Goal: Find specific page/section: Find specific page/section

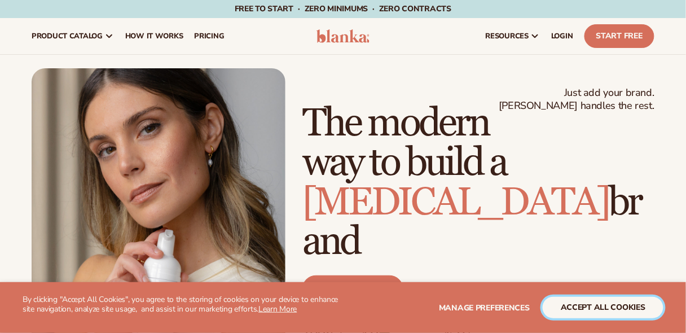
drag, startPoint x: 638, startPoint y: 309, endPoint x: 593, endPoint y: 289, distance: 49.5
click at [637, 309] on button "accept all cookies" at bounding box center [603, 307] width 121 height 21
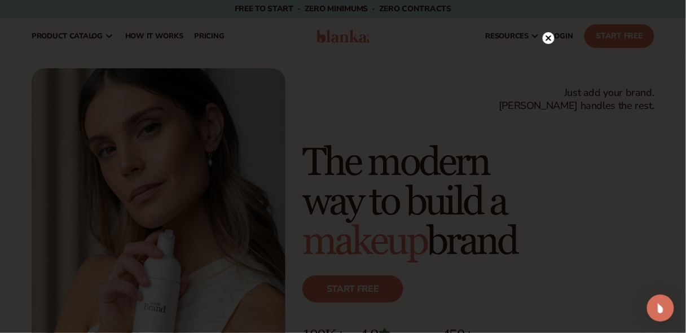
click at [545, 37] on circle at bounding box center [549, 38] width 12 height 12
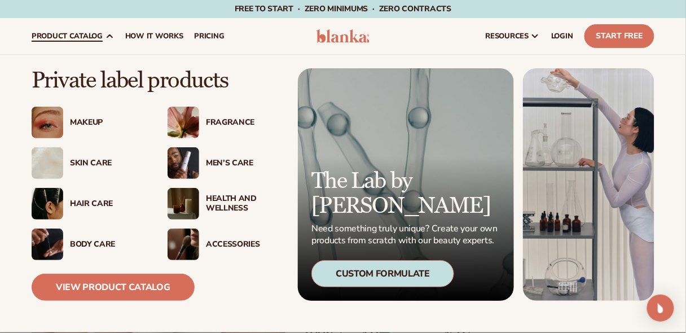
click at [227, 120] on div "Fragrance" at bounding box center [243, 123] width 75 height 10
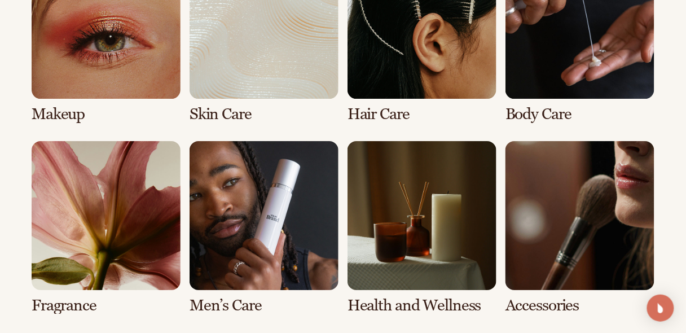
scroll to position [899, 0]
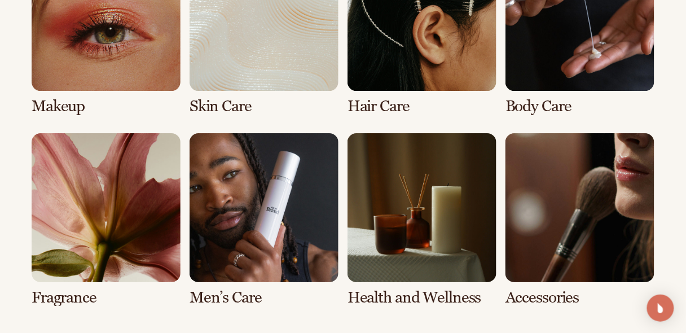
click at [84, 213] on link "5 / 8" at bounding box center [106, 219] width 149 height 173
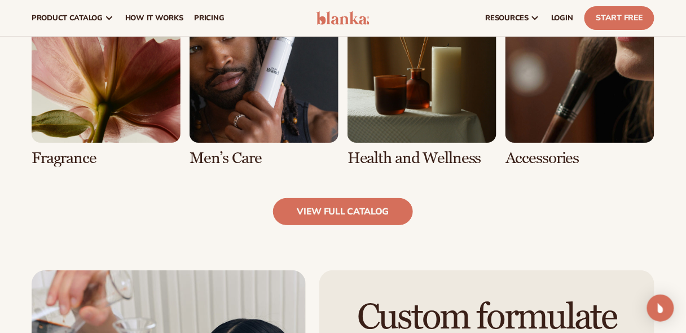
scroll to position [1025, 0]
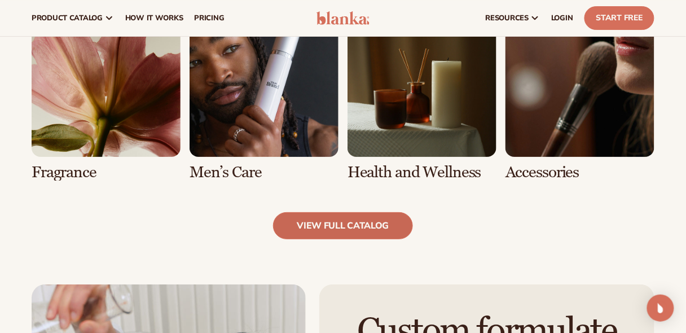
click at [361, 225] on link "view full catalog" at bounding box center [343, 225] width 141 height 27
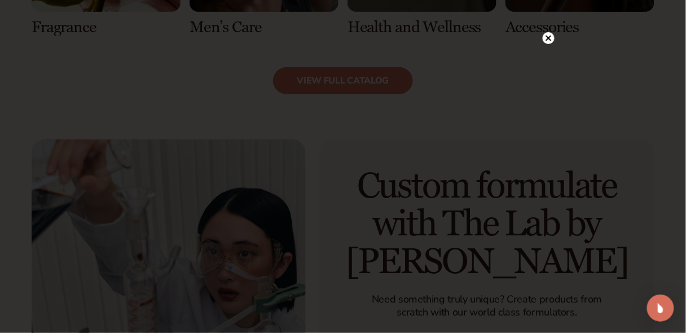
scroll to position [1205, 0]
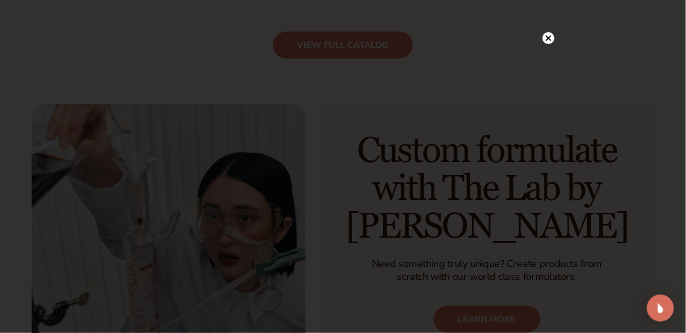
click at [549, 35] on circle at bounding box center [549, 38] width 12 height 12
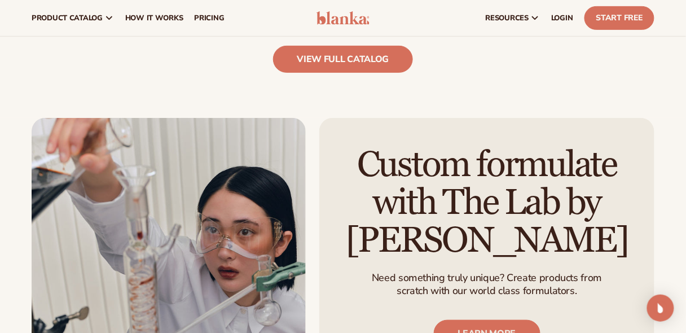
scroll to position [1070, 0]
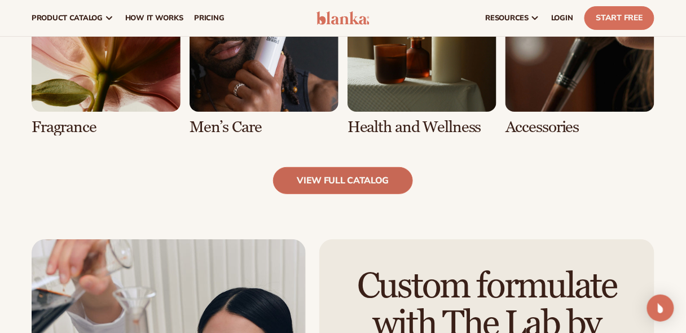
click at [326, 175] on link "view full catalog" at bounding box center [343, 180] width 141 height 27
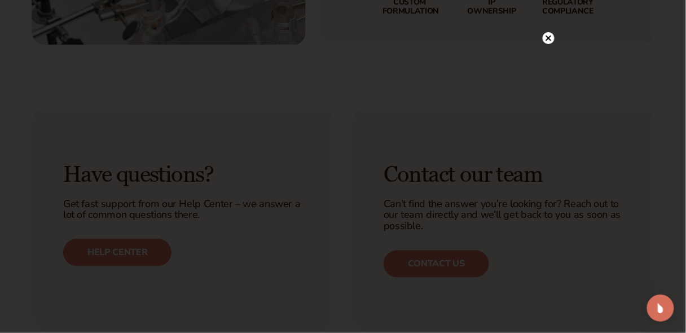
scroll to position [1612, 0]
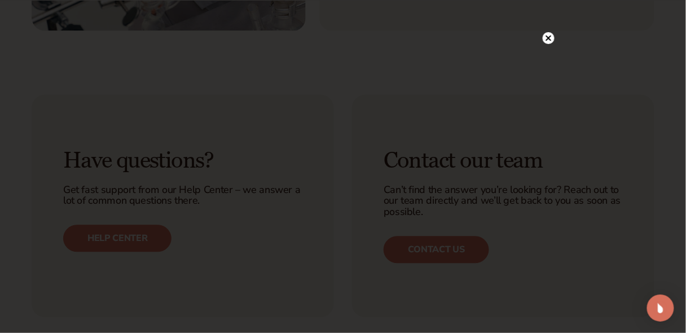
click at [547, 34] on circle at bounding box center [549, 38] width 12 height 12
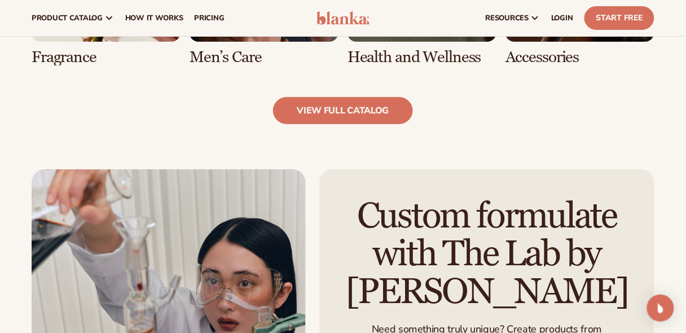
scroll to position [1025, 0]
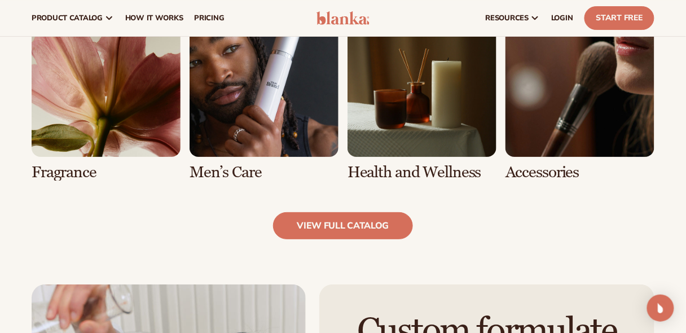
click at [533, 174] on link "8 / 8" at bounding box center [580, 94] width 149 height 173
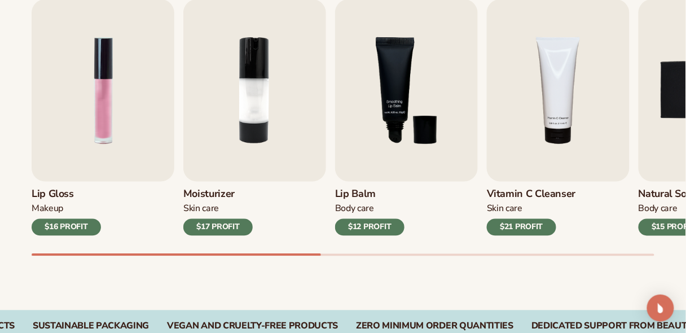
scroll to position [406, 0]
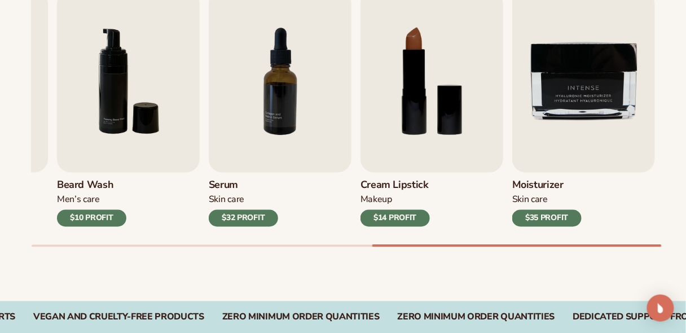
click at [670, 267] on div "Best sellers Private label products to start your beauty and self care line [DA…" at bounding box center [343, 99] width 686 height 405
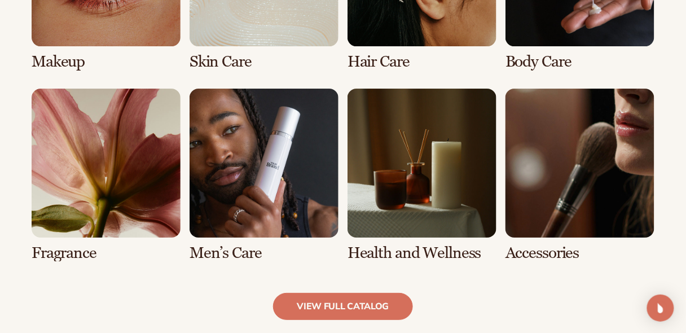
scroll to position [948, 0]
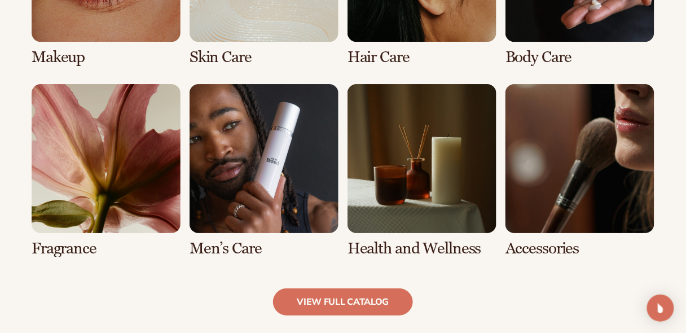
click at [415, 154] on link "7 / 8" at bounding box center [422, 170] width 149 height 173
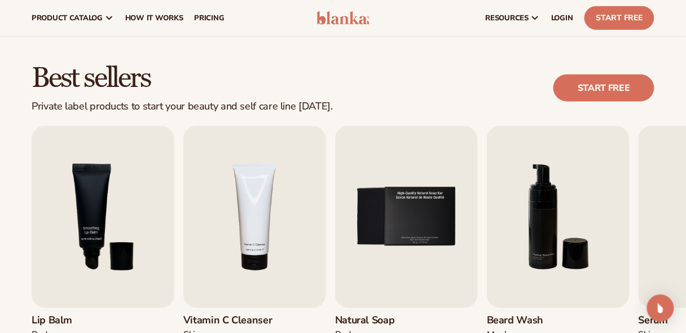
scroll to position [45, 0]
